Goal: Information Seeking & Learning: Find specific fact

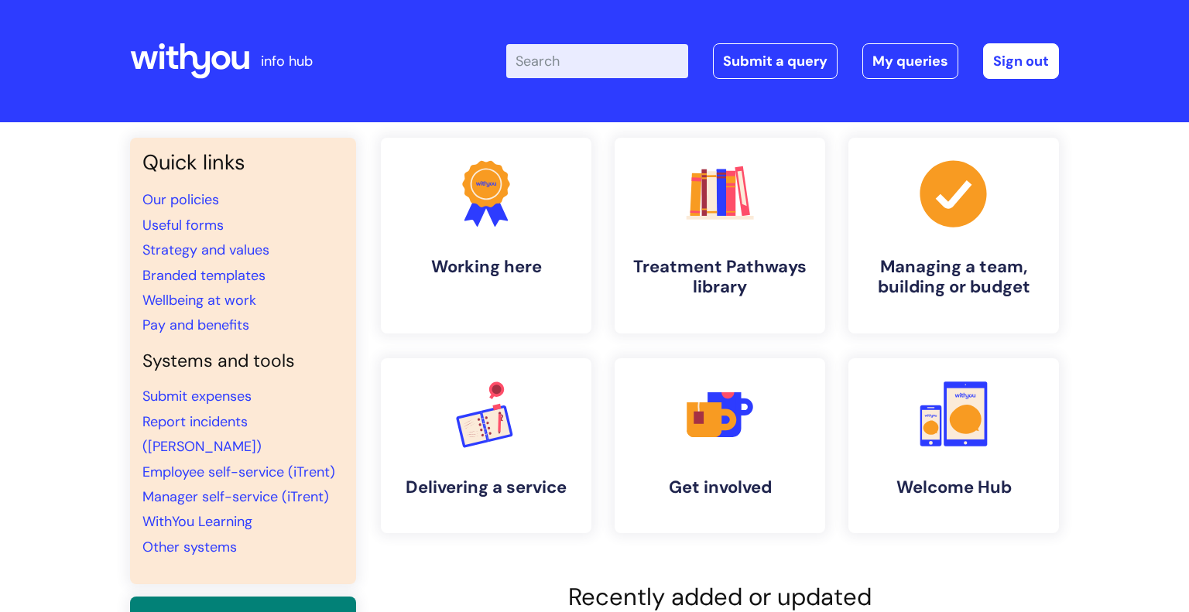
click at [552, 68] on input "Enter your search term here..." at bounding box center [597, 61] width 182 height 34
type input "sick leave"
click button "Search" at bounding box center [0, 0] width 0 height 0
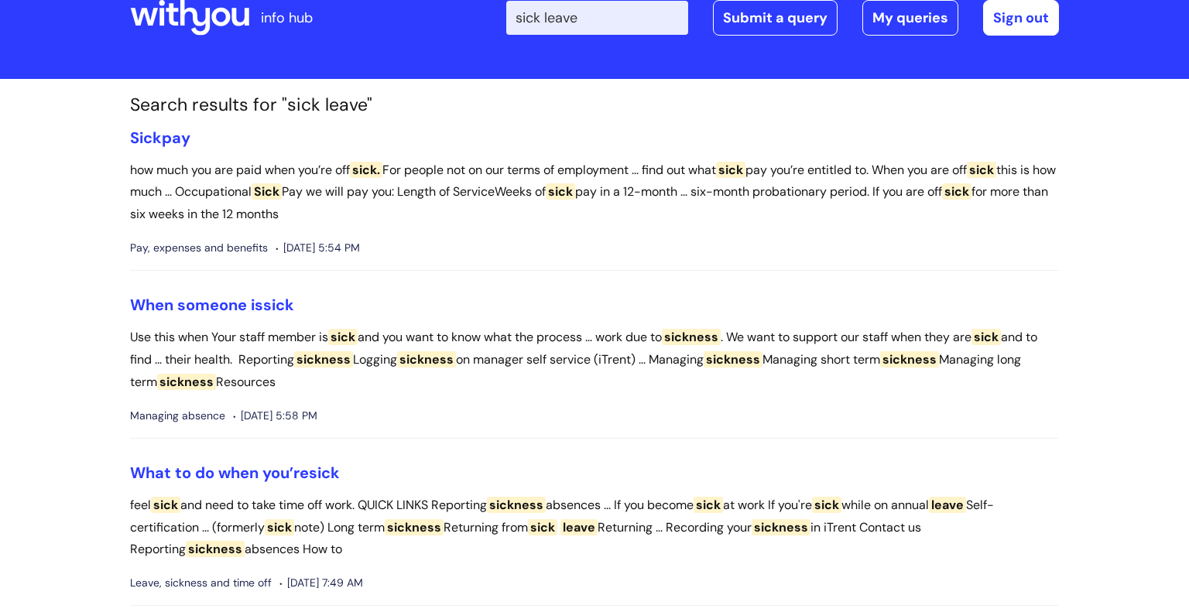
scroll to position [47, 0]
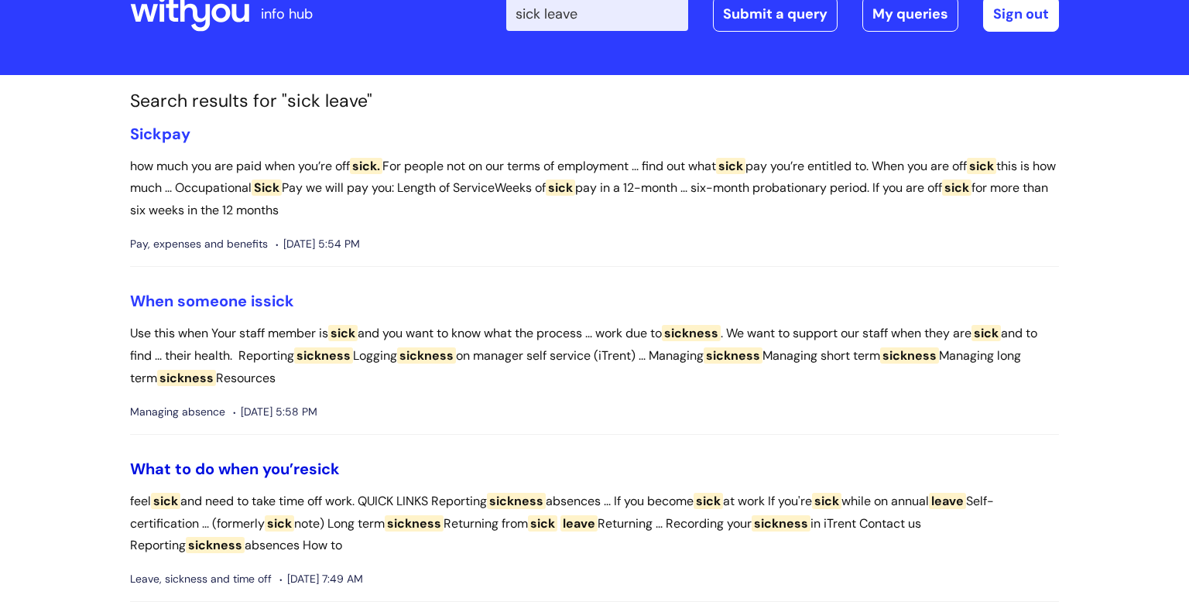
click at [226, 467] on link "What to do when you’re sick" at bounding box center [235, 469] width 210 height 20
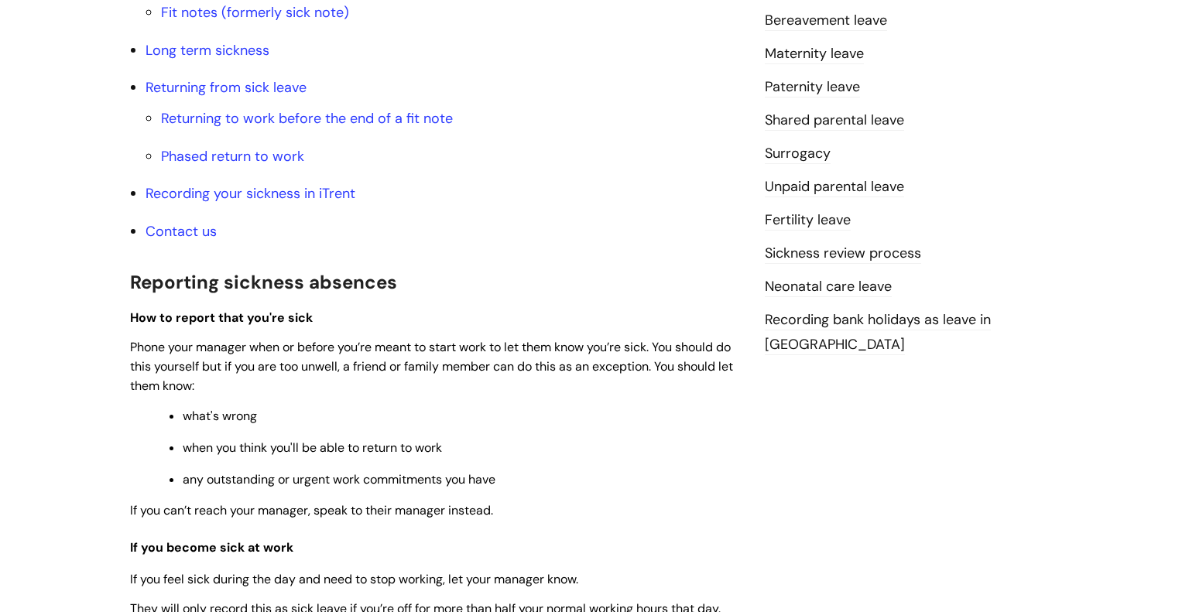
scroll to position [589, 0]
